Goal: Information Seeking & Learning: Learn about a topic

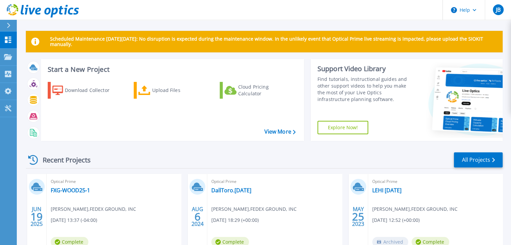
click at [132, 192] on div "Optical Prime FXG-WOOD25-1 [PERSON_NAME] , FEDEX GROUND, INC [DATE] 13:37 (-04:…" at bounding box center [114, 217] width 134 height 87
click at [71, 193] on link "FXG-WOOD25-1" at bounding box center [70, 190] width 39 height 7
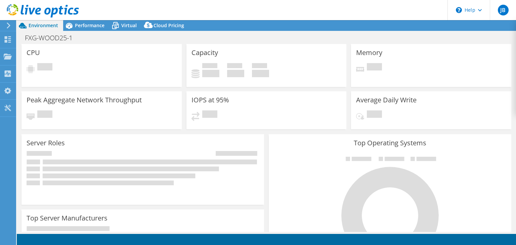
select select "USD"
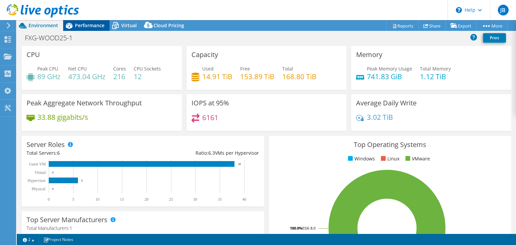
click at [85, 28] on span "Performance" at bounding box center [90, 25] width 30 height 6
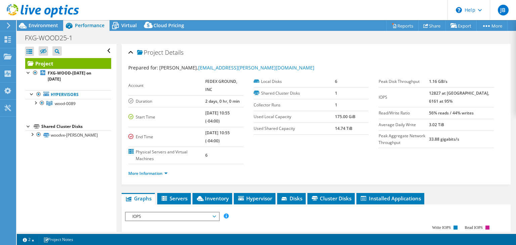
drag, startPoint x: 330, startPoint y: 147, endPoint x: 293, endPoint y: 61, distance: 93.7
click at [293, 61] on div "Prepared for: Matt Cuccaro, matt.cuccaro@fedex.com Account FEDEX GROUND, INC Du…" at bounding box center [315, 121] width 375 height 123
click at [28, 74] on div at bounding box center [28, 72] width 7 height 7
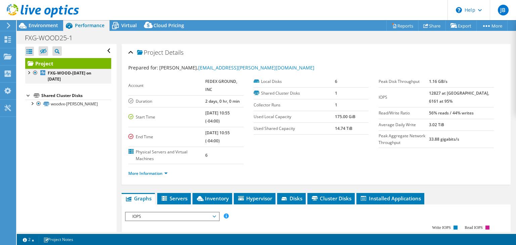
click at [28, 74] on div at bounding box center [28, 72] width 7 height 7
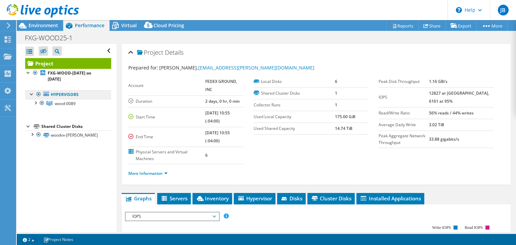
click at [72, 96] on link "Hypervisors" at bounding box center [68, 94] width 86 height 9
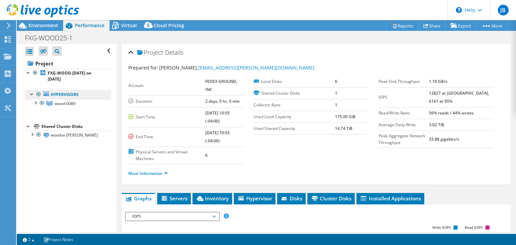
click at [72, 96] on link "Hypervisors" at bounding box center [68, 94] width 86 height 9
click at [74, 101] on span "wood-0089" at bounding box center [65, 104] width 21 height 6
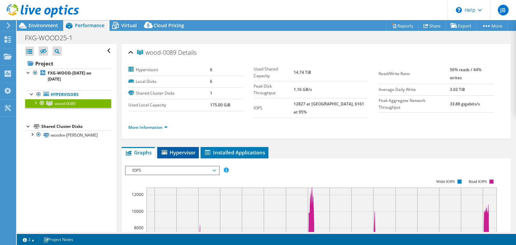
click at [177, 149] on span "Hypervisor" at bounding box center [177, 152] width 35 height 7
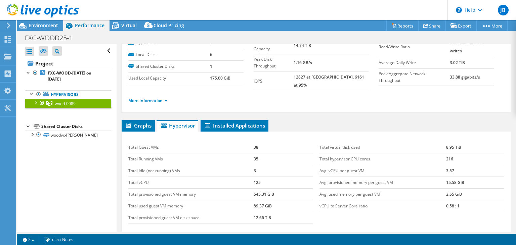
click at [177, 153] on td "Total Running VMs" at bounding box center [190, 159] width 125 height 12
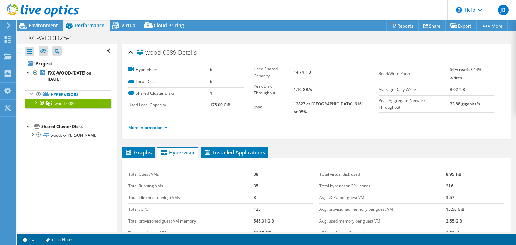
click at [177, 149] on li "Hypervisor" at bounding box center [177, 152] width 42 height 11
